Goal: Transaction & Acquisition: Obtain resource

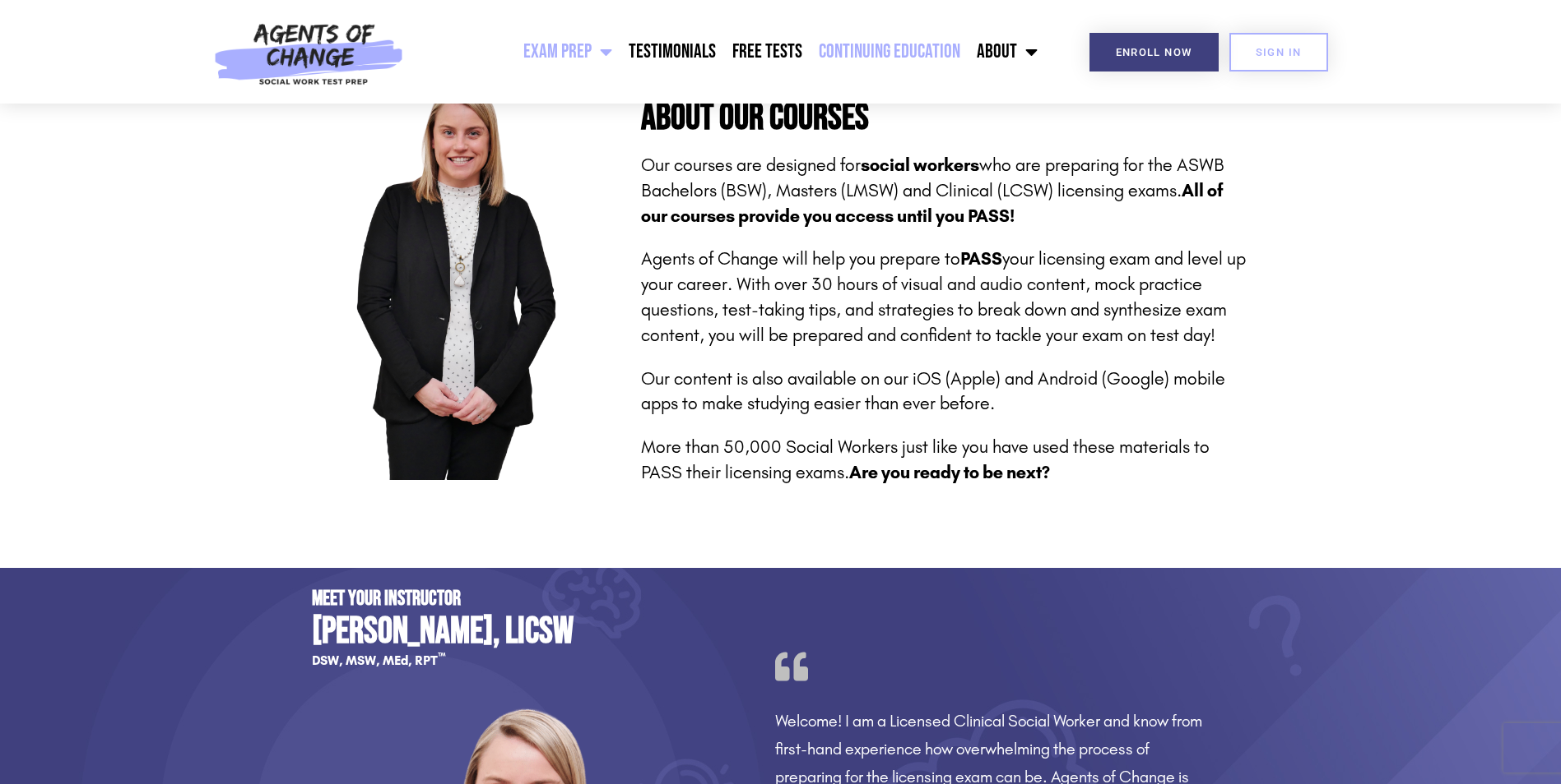
click at [906, 55] on link "Continuing Education" at bounding box center [889, 51] width 158 height 41
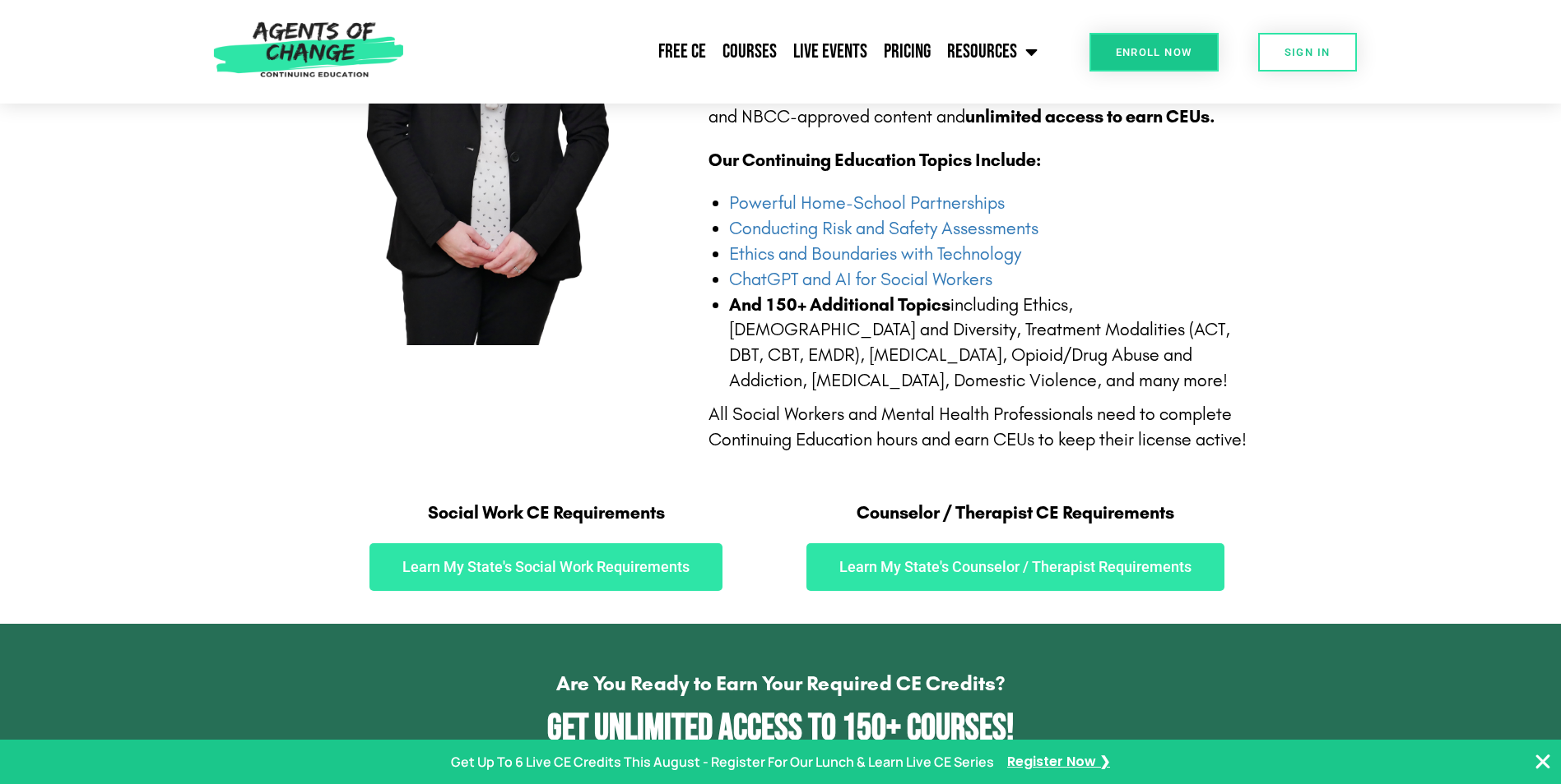
scroll to position [658, 0]
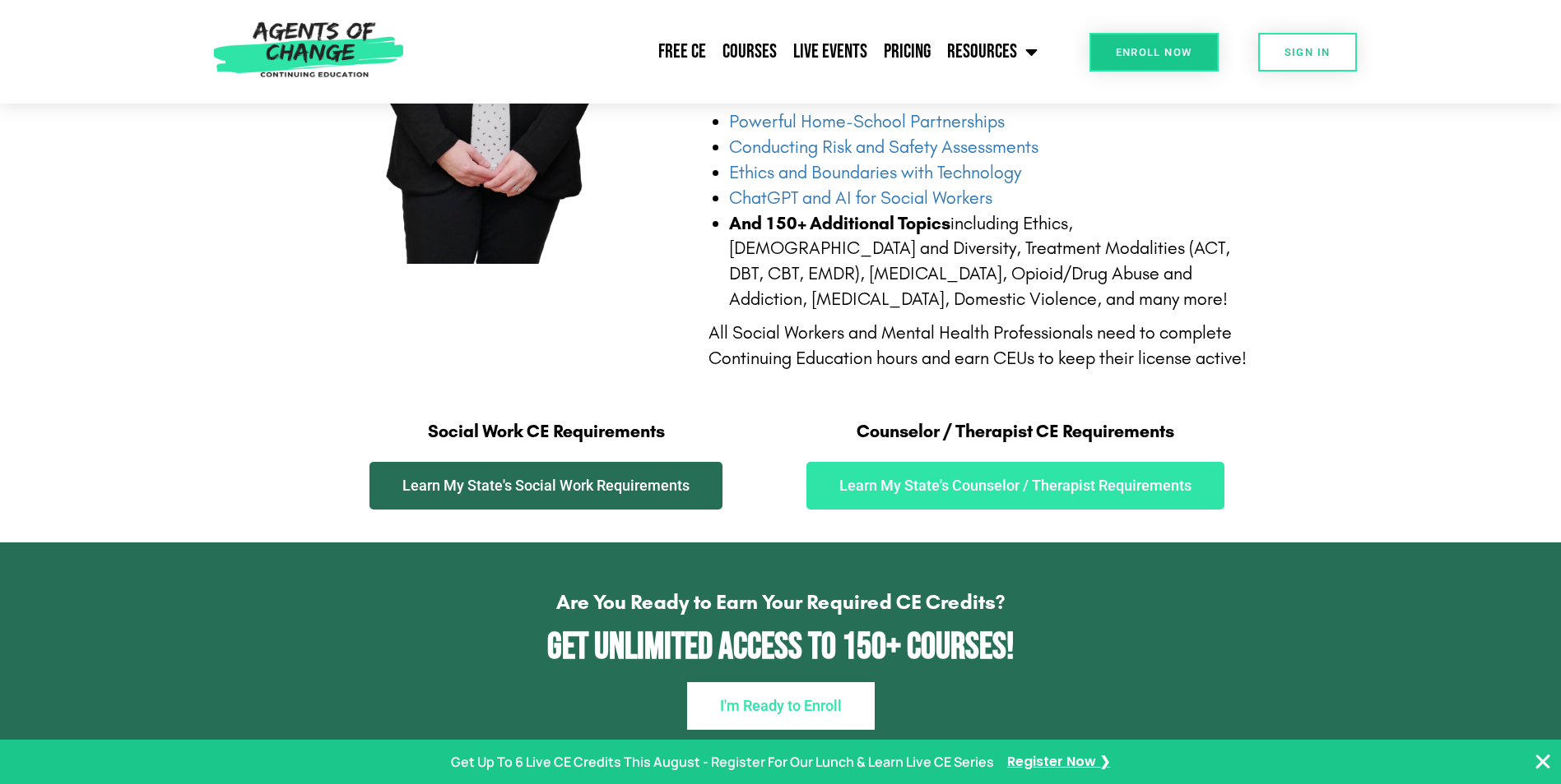
click at [582, 479] on span "Learn My State's Social Work Requirements" at bounding box center [545, 485] width 287 height 14
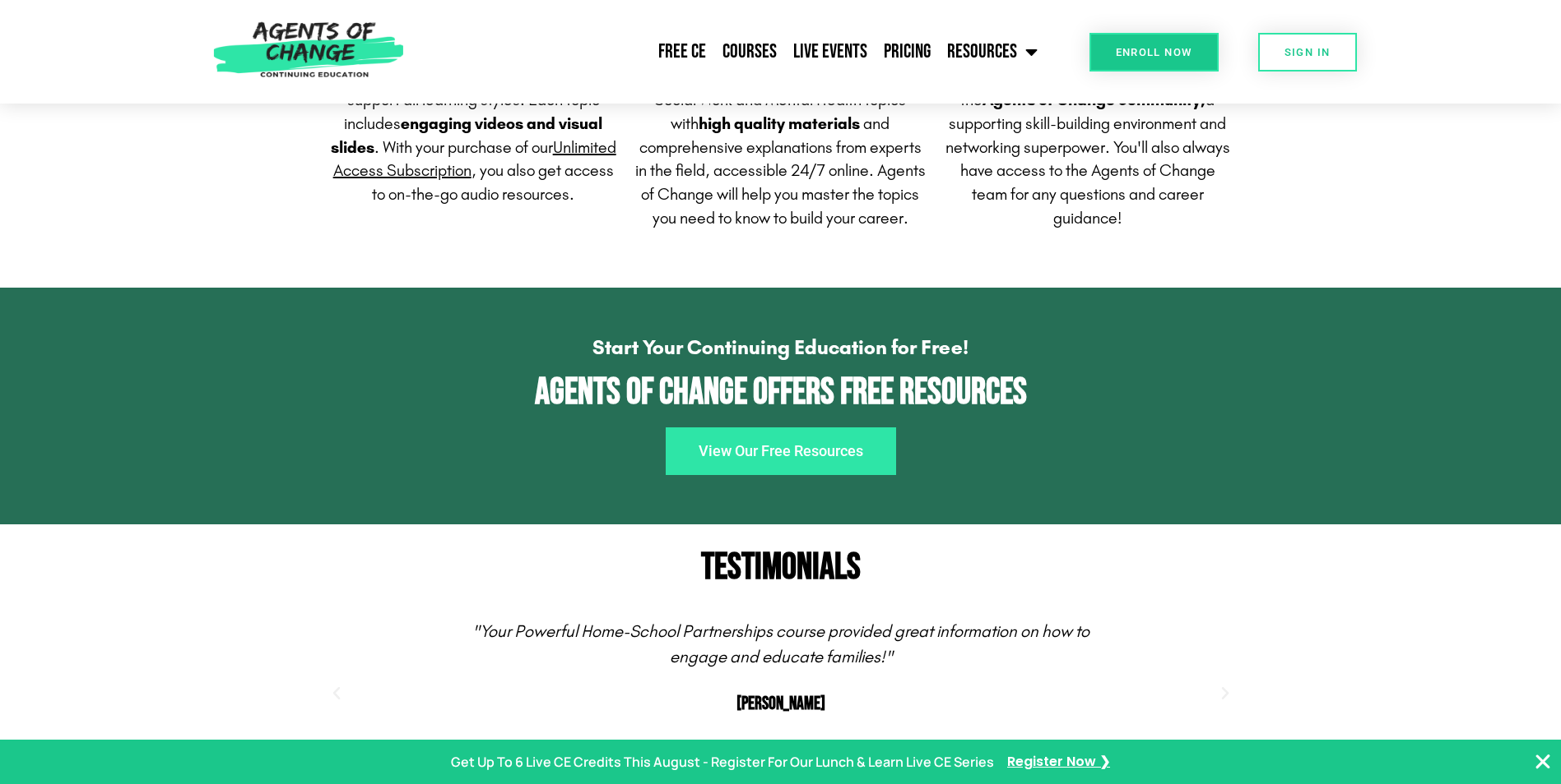
scroll to position [1562, 0]
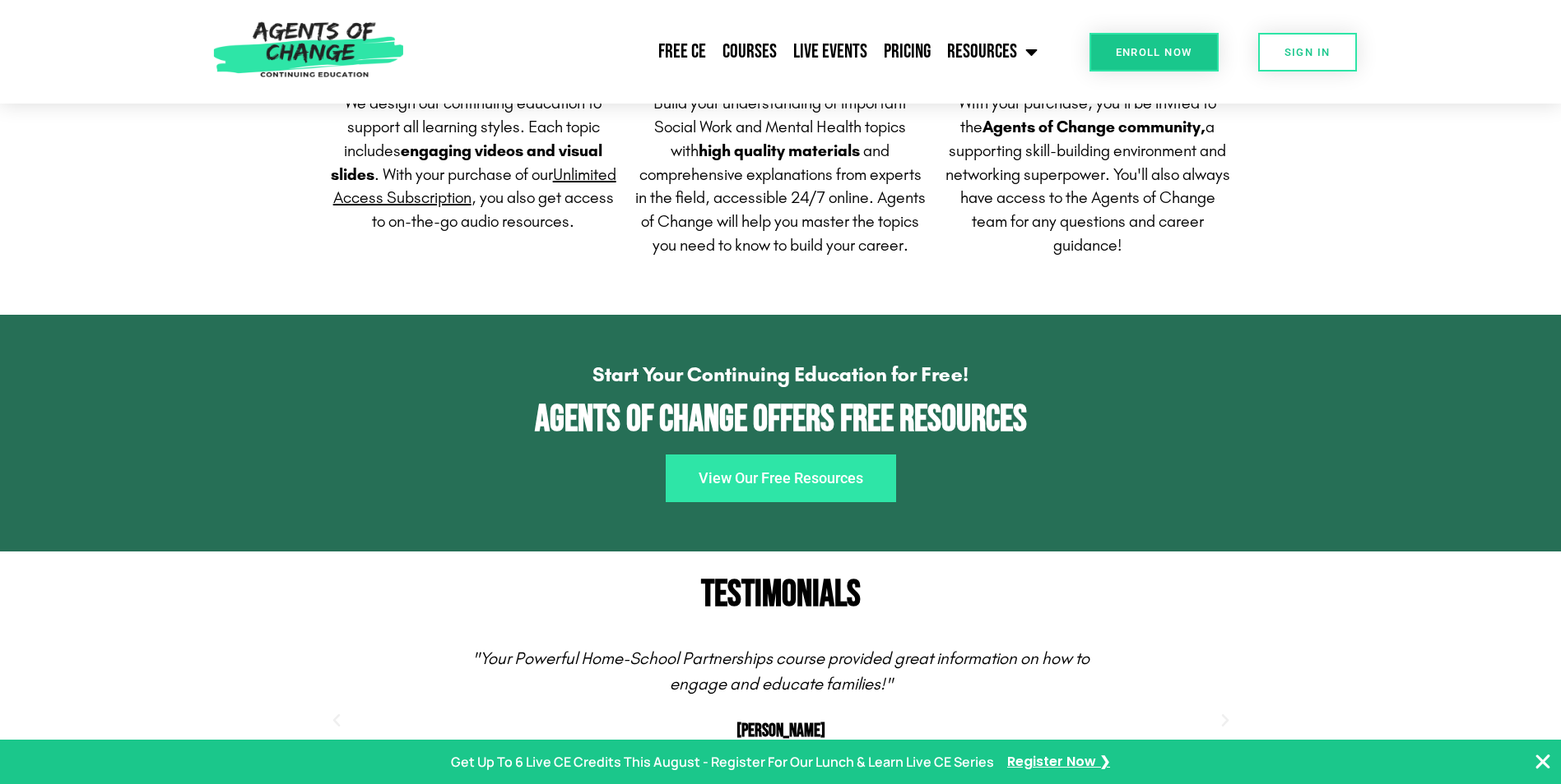
click at [772, 503] on link "View Our Free Resources" at bounding box center [780, 479] width 230 height 48
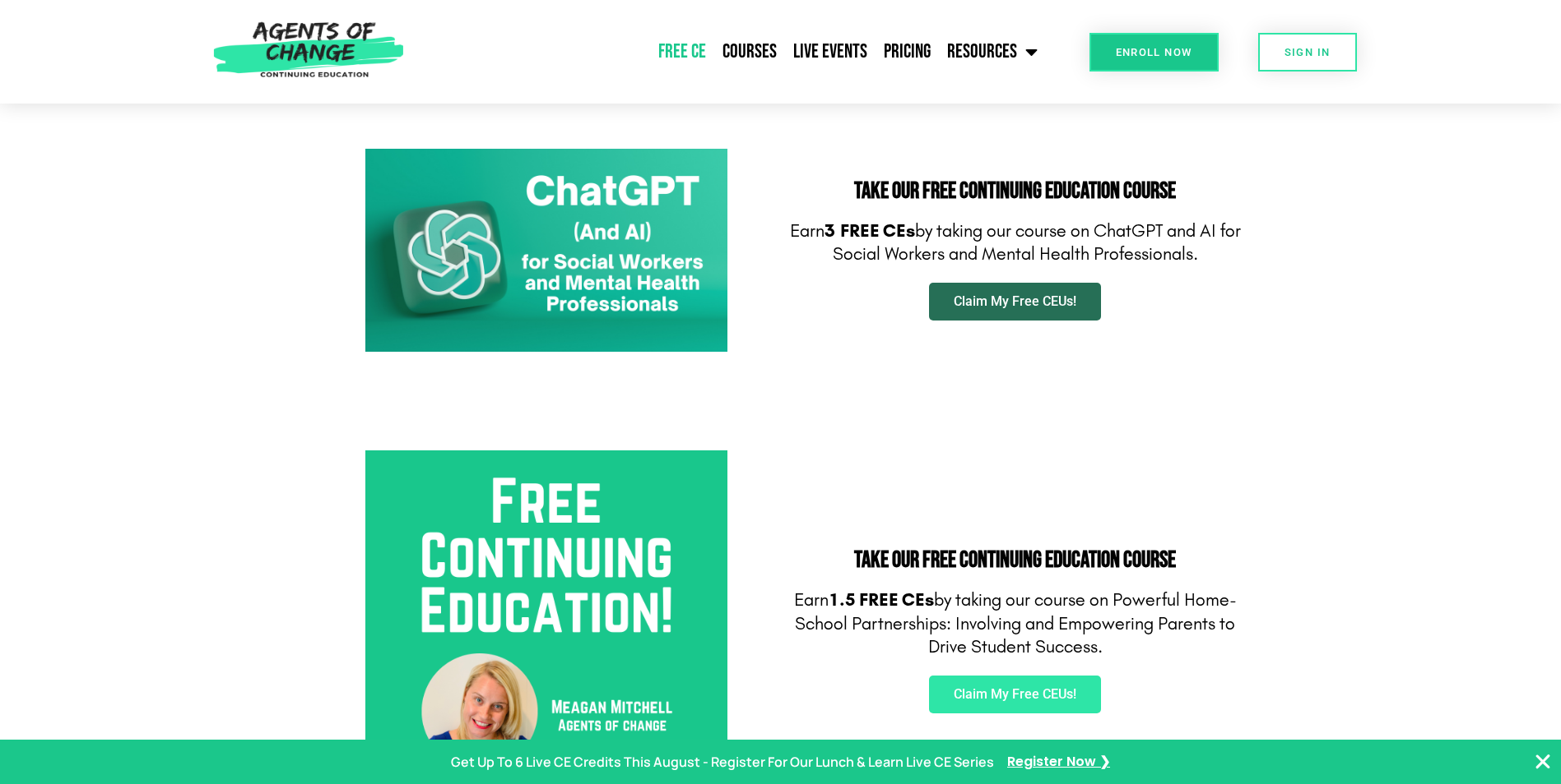
scroll to position [328, 0]
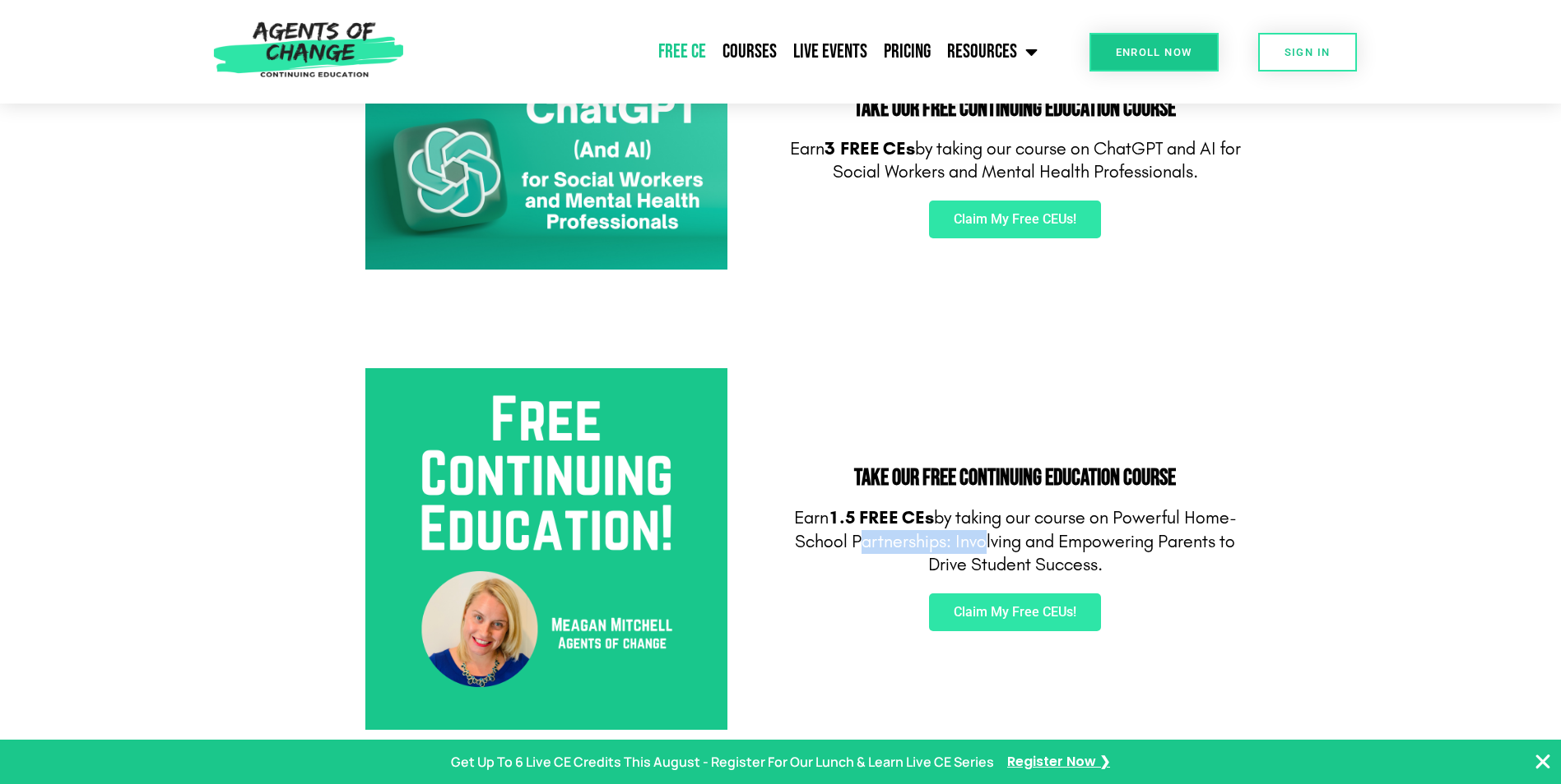
drag, startPoint x: 854, startPoint y: 532, endPoint x: 975, endPoint y: 534, distance: 121.0
click at [975, 534] on p "Earn 1.5 FREE CEs by taking our course on Powerful Home-School Partnerships: In…" at bounding box center [1016, 541] width 453 height 70
click at [996, 621] on link "Claim My Free CEUs!" at bounding box center [1015, 612] width 172 height 38
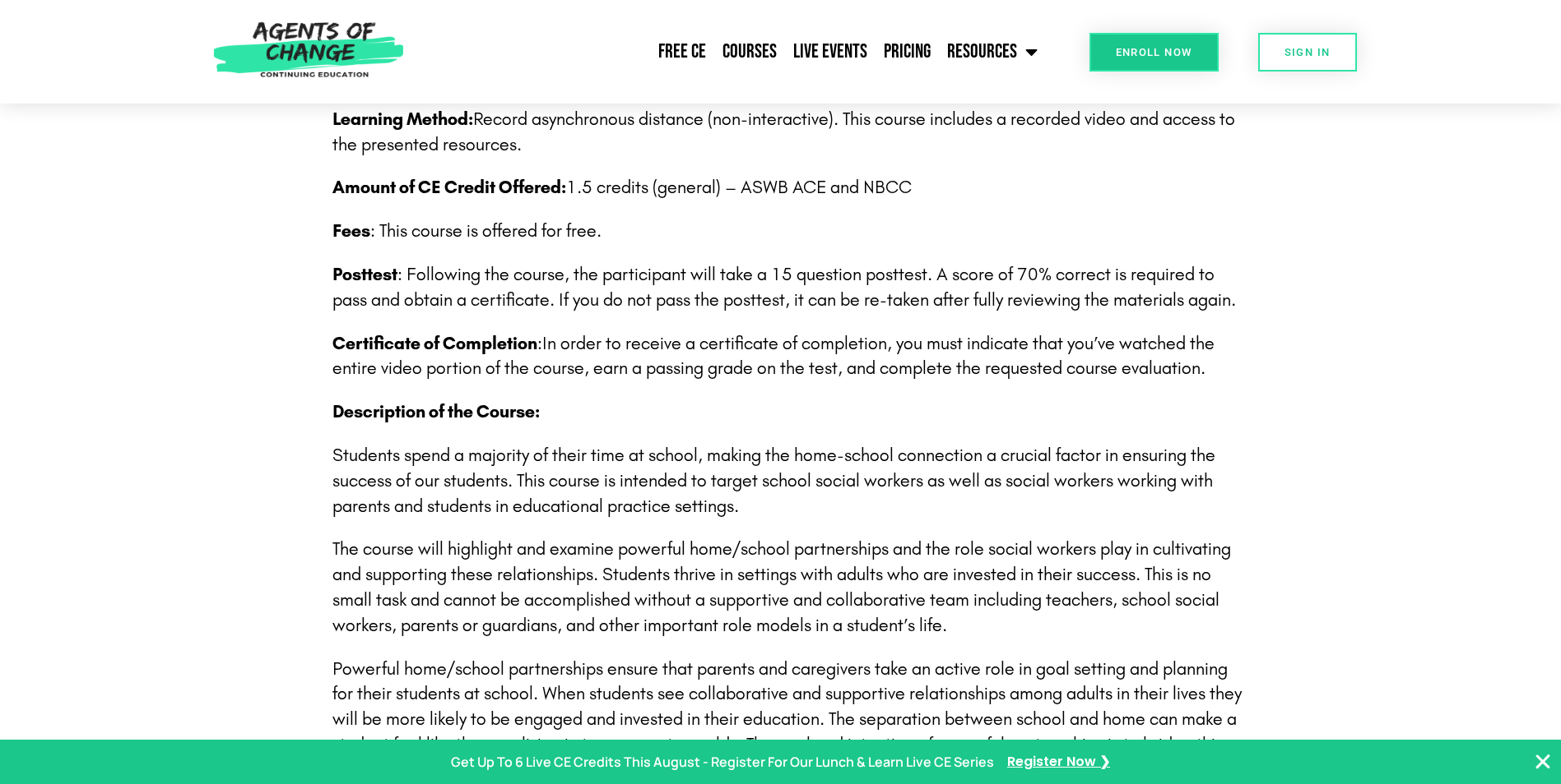
scroll to position [493, 0]
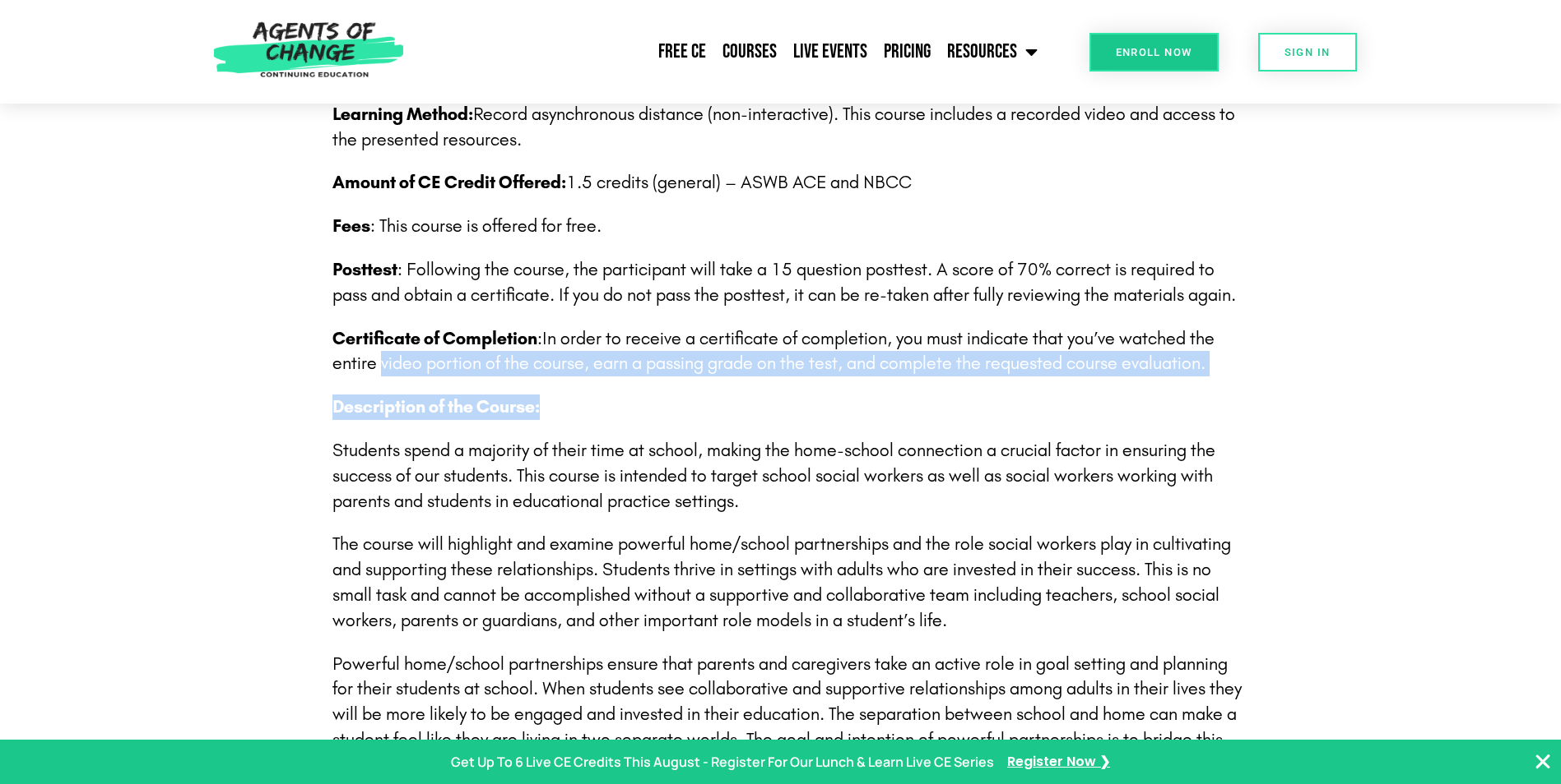
drag, startPoint x: 381, startPoint y: 361, endPoint x: 645, endPoint y: 405, distance: 267.6
click at [645, 405] on p "Description of the Course:" at bounding box center [791, 407] width 917 height 25
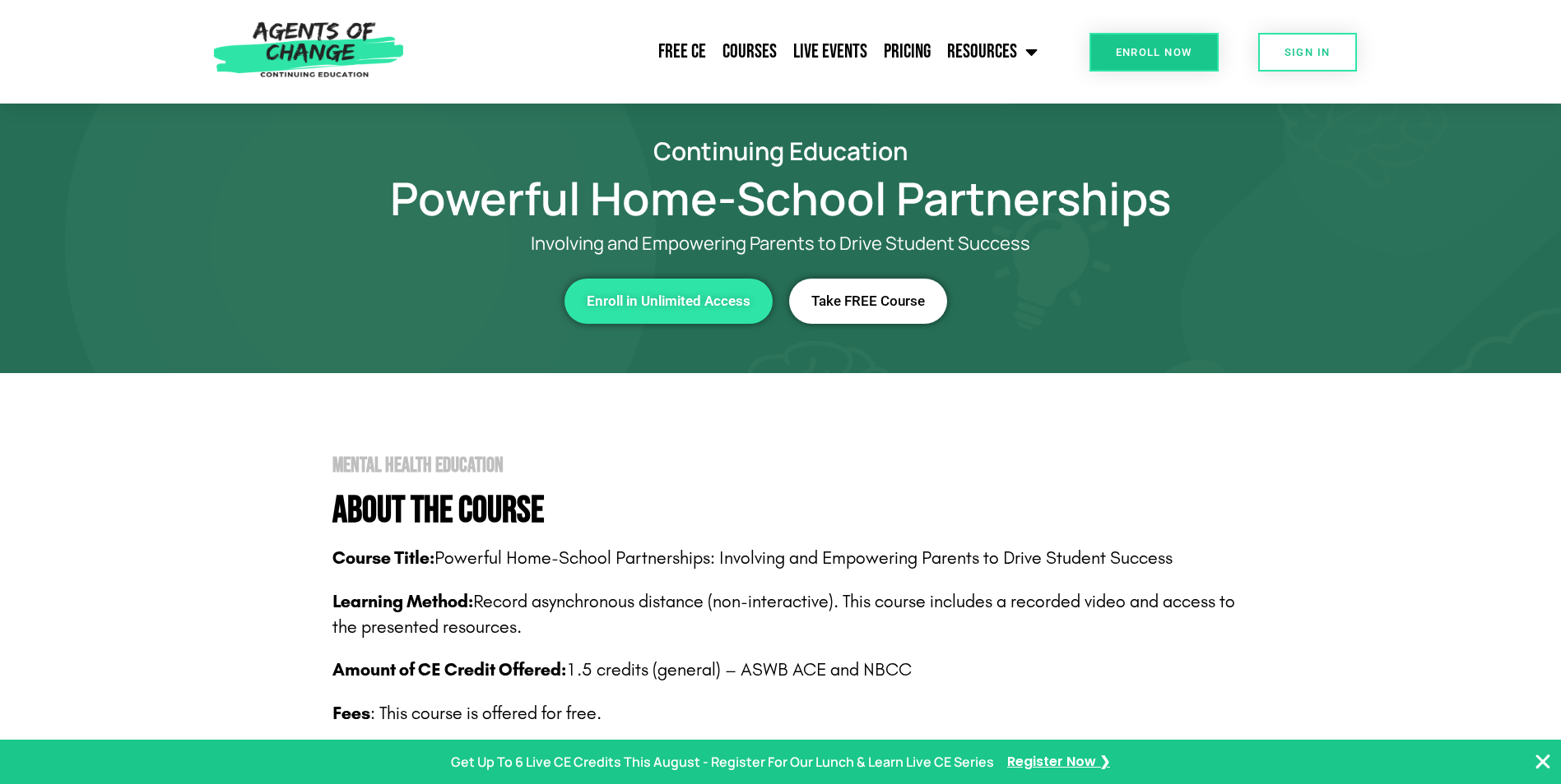
scroll to position [0, 0]
